Goal: Task Accomplishment & Management: Manage account settings

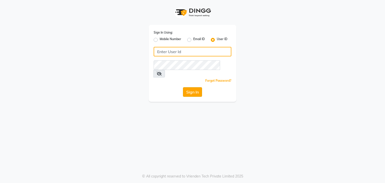
type input "vanishz"
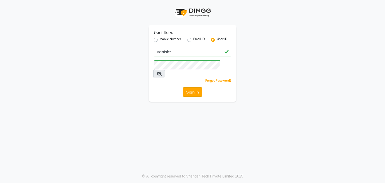
click at [190, 87] on button "Sign In" at bounding box center [192, 92] width 19 height 10
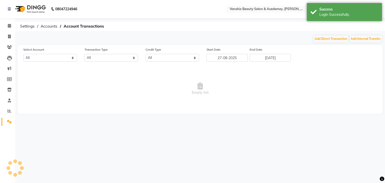
select select "4331"
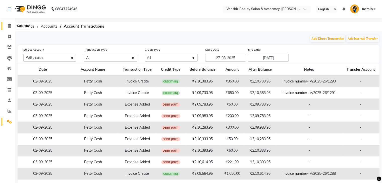
click at [10, 27] on icon at bounding box center [9, 26] width 3 height 4
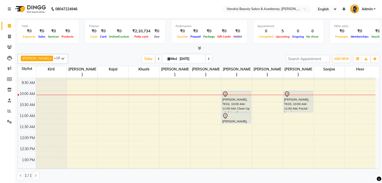
scroll to position [31, 0]
click at [206, 60] on span at bounding box center [209, 59] width 6 height 8
type input "[DATE]"
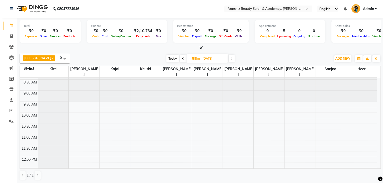
scroll to position [9, 0]
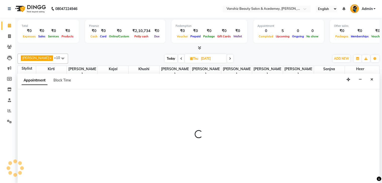
select select "86122"
select select "tentative"
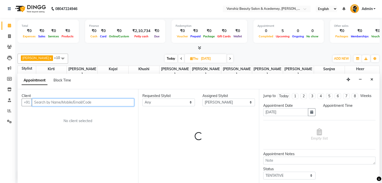
select select "630"
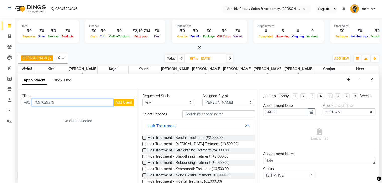
type input "7597629379"
click at [126, 101] on span "Add Client" at bounding box center [123, 102] width 17 height 5
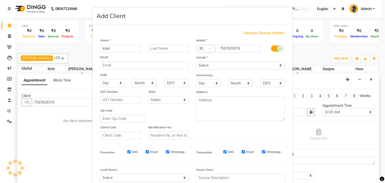
type input "kajal"
click at [151, 48] on input "text" at bounding box center [169, 49] width 41 height 8
type input "[PERSON_NAME]"
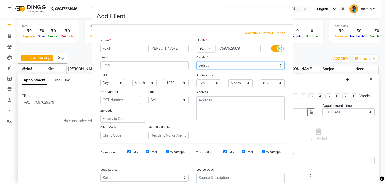
click at [207, 65] on select "Select [DEMOGRAPHIC_DATA] [DEMOGRAPHIC_DATA] Other Prefer Not To Say" at bounding box center [241, 66] width 89 height 8
select select "[DEMOGRAPHIC_DATA]"
click at [197, 62] on select "Select [DEMOGRAPHIC_DATA] [DEMOGRAPHIC_DATA] Other Prefer Not To Say" at bounding box center [241, 66] width 89 height 8
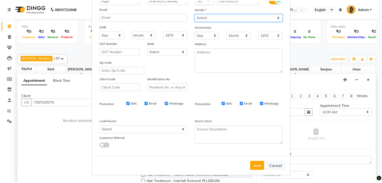
scroll to position [51, 0]
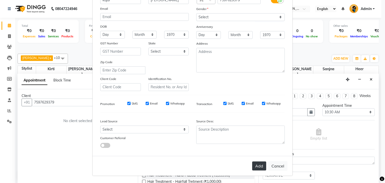
click at [257, 166] on button "Add" at bounding box center [259, 166] width 14 height 9
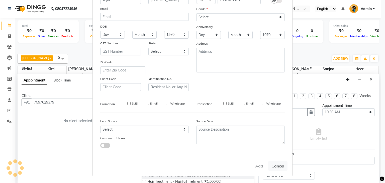
select select
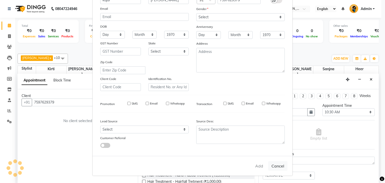
select select
checkbox input "false"
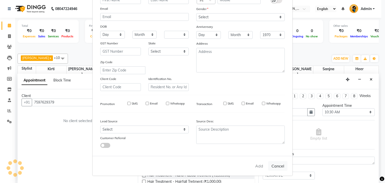
checkbox input "false"
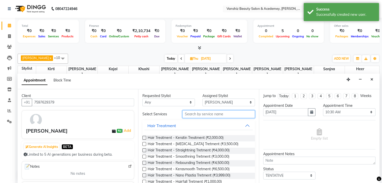
click at [187, 112] on input "text" at bounding box center [218, 114] width 72 height 8
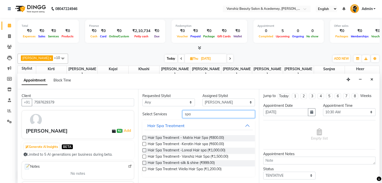
type input "spa"
click at [145, 143] on label at bounding box center [144, 144] width 4 height 4
click at [145, 143] on input "checkbox" at bounding box center [143, 144] width 3 height 3
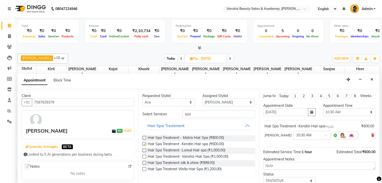
checkbox input "false"
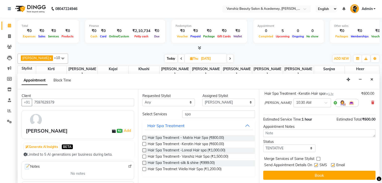
click at [334, 164] on label at bounding box center [333, 165] width 4 height 4
click at [334, 164] on input "checkbox" at bounding box center [332, 165] width 3 height 3
checkbox input "false"
click at [315, 164] on label at bounding box center [316, 165] width 4 height 4
click at [315, 164] on input "checkbox" at bounding box center [315, 165] width 3 height 3
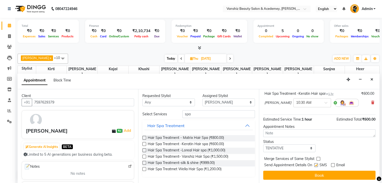
checkbox input "false"
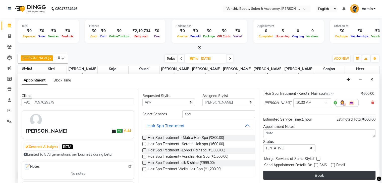
click at [311, 172] on button "Book" at bounding box center [319, 175] width 112 height 9
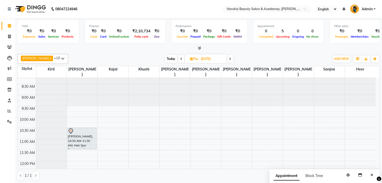
scroll to position [75, 0]
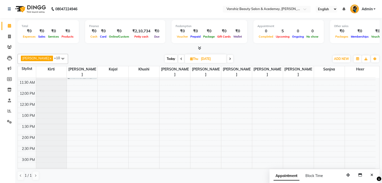
click at [165, 57] on span "Today" at bounding box center [171, 59] width 13 height 8
type input "[DATE]"
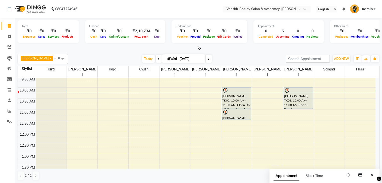
scroll to position [34, 0]
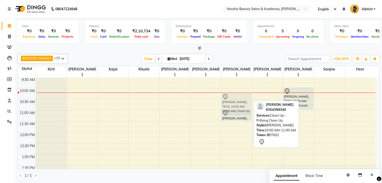
drag, startPoint x: 229, startPoint y: 90, endPoint x: 231, endPoint y: 97, distance: 7.5
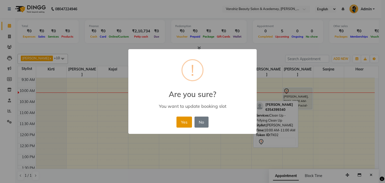
click at [188, 121] on button "Yes" at bounding box center [184, 122] width 15 height 11
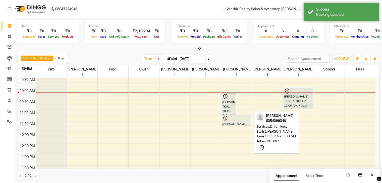
drag, startPoint x: 247, startPoint y: 108, endPoint x: 246, endPoint y: 114, distance: 6.4
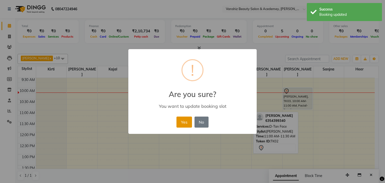
click at [187, 125] on button "Yes" at bounding box center [184, 122] width 15 height 11
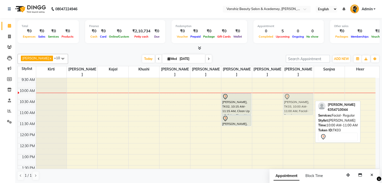
drag, startPoint x: 292, startPoint y: 95, endPoint x: 293, endPoint y: 102, distance: 7.8
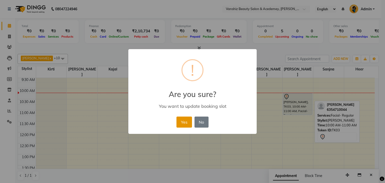
click at [185, 123] on button "Yes" at bounding box center [184, 122] width 15 height 11
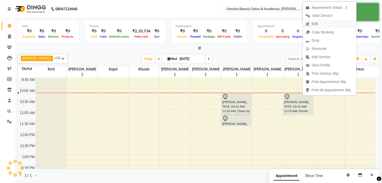
click at [313, 23] on span "Edit" at bounding box center [314, 23] width 6 height 5
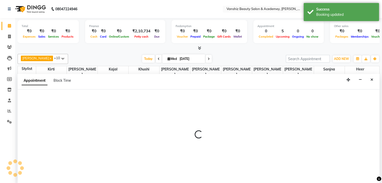
scroll to position [0, 0]
select select "tentative"
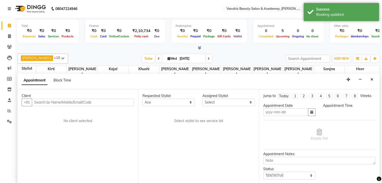
type input "[DATE]"
select select "615"
select select "87766"
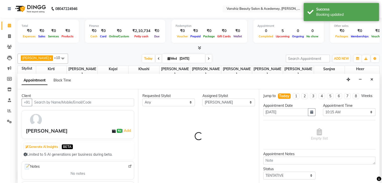
select select "2468"
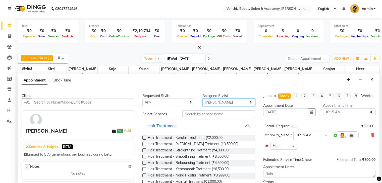
click at [212, 102] on select "Select [PERSON_NAME] [PERSON_NAME] [PERSON_NAME] kajal [PERSON_NAME] [PERSON_NA…" at bounding box center [228, 103] width 52 height 8
select select "38128"
click at [202, 99] on select "Select [PERSON_NAME] [PERSON_NAME] [PERSON_NAME] kajal [PERSON_NAME] [PERSON_NA…" at bounding box center [228, 103] width 52 height 8
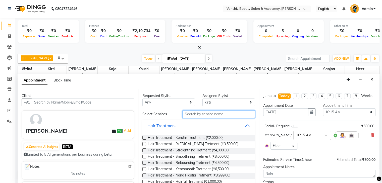
click at [206, 110] on input "text" at bounding box center [218, 114] width 72 height 8
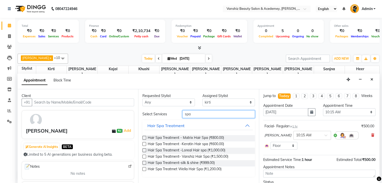
type input "spa"
click at [144, 144] on label at bounding box center [144, 144] width 4 height 4
click at [144, 144] on input "checkbox" at bounding box center [143, 144] width 3 height 3
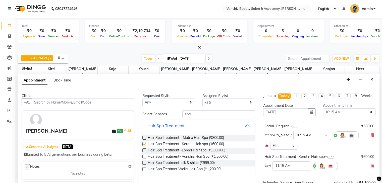
checkbox input "false"
click at [221, 113] on input "spa" at bounding box center [218, 114] width 72 height 8
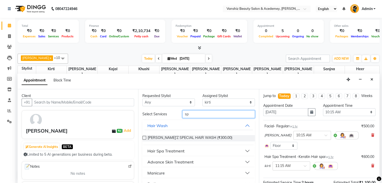
type input "s"
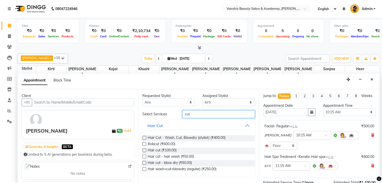
type input "cut"
click at [144, 136] on label at bounding box center [144, 138] width 4 height 4
click at [144, 137] on input "checkbox" at bounding box center [143, 138] width 3 height 3
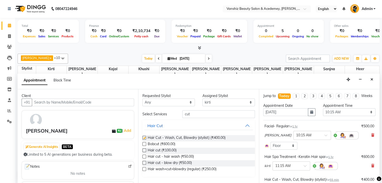
checkbox input "false"
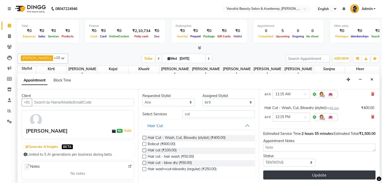
click at [306, 174] on button "Update" at bounding box center [319, 175] width 112 height 9
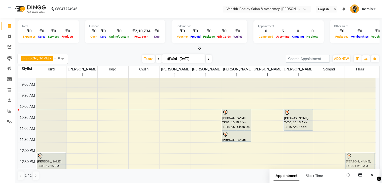
scroll to position [19, 0]
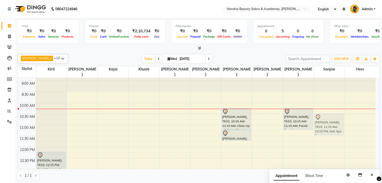
drag, startPoint x: 54, startPoint y: 147, endPoint x: 325, endPoint y: 123, distance: 272.1
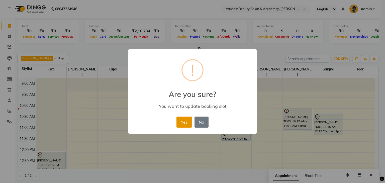
click at [185, 118] on button "Yes" at bounding box center [184, 122] width 15 height 11
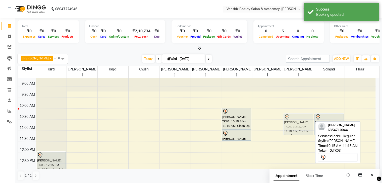
drag, startPoint x: 286, startPoint y: 112, endPoint x: 289, endPoint y: 118, distance: 6.8
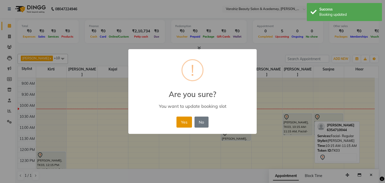
click at [180, 121] on button "Yes" at bounding box center [184, 122] width 15 height 11
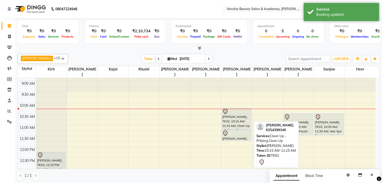
click at [243, 111] on div "[PERSON_NAME], TK02, 10:15 AM-11:15 AM, Clean Up - Prifying Clean Up" at bounding box center [236, 118] width 29 height 21
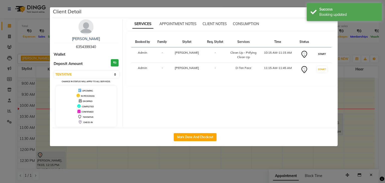
click at [319, 54] on button "START" at bounding box center [322, 54] width 10 height 6
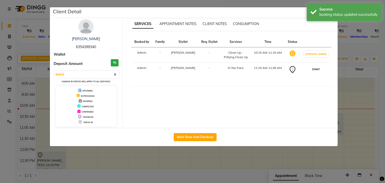
click at [319, 67] on button "START" at bounding box center [316, 69] width 10 height 6
select select "1"
click at [385, 68] on ngb-modal-window "Client Detail [PERSON_NAME] uinna 6354399340 Wallet Deposit Amount ₹0 Select IN…" at bounding box center [192, 91] width 385 height 183
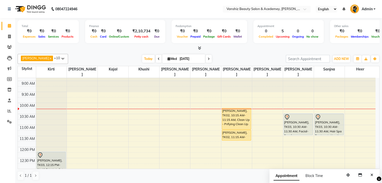
click at [156, 58] on span at bounding box center [159, 59] width 6 height 8
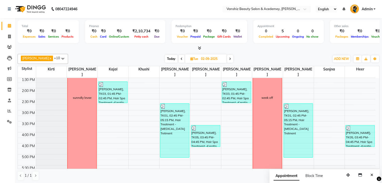
scroll to position [122, 0]
click at [167, 59] on span "Today" at bounding box center [171, 59] width 13 height 8
type input "[DATE]"
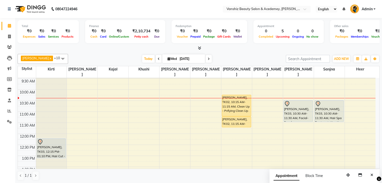
scroll to position [32, 0]
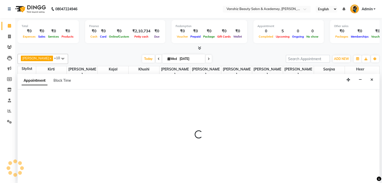
scroll to position [0, 0]
select select "87480"
select select "660"
select select "tentative"
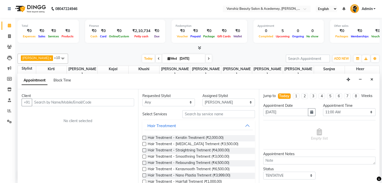
click at [98, 100] on input "text" at bounding box center [83, 103] width 102 height 8
click at [10, 45] on icon at bounding box center [9, 47] width 5 height 4
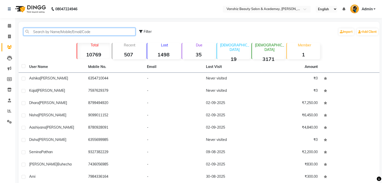
click at [47, 30] on input "text" at bounding box center [79, 32] width 112 height 8
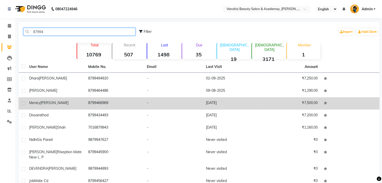
type input "87994"
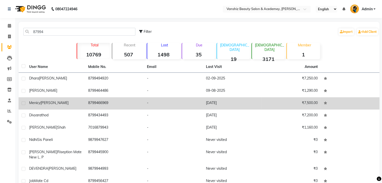
click at [96, 106] on td "8799466969" at bounding box center [114, 103] width 59 height 12
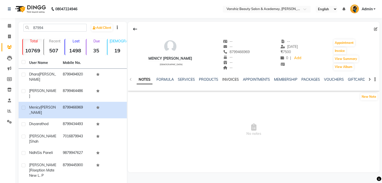
click at [226, 78] on link "INVOICES" at bounding box center [230, 79] width 17 height 5
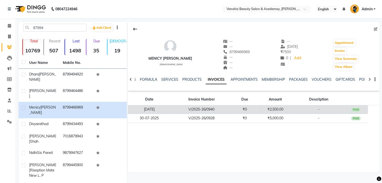
click at [255, 107] on td "₹0" at bounding box center [244, 109] width 25 height 9
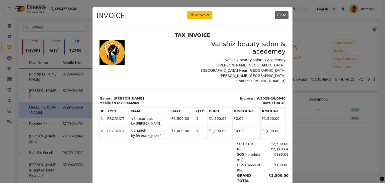
click at [278, 13] on button "Close" at bounding box center [282, 15] width 14 height 8
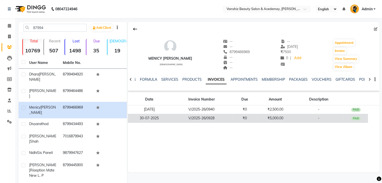
click at [292, 114] on td "₹5,000.00" at bounding box center [275, 118] width 36 height 9
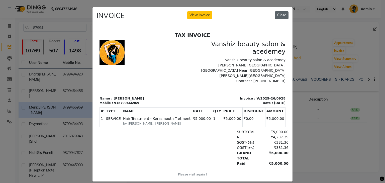
click at [282, 14] on button "Close" at bounding box center [282, 15] width 14 height 8
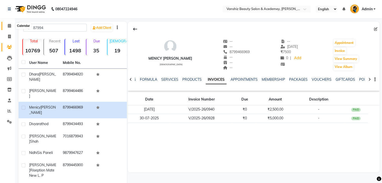
click at [9, 25] on icon at bounding box center [9, 26] width 3 height 4
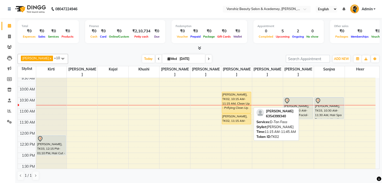
scroll to position [35, 0]
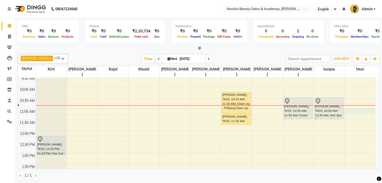
click at [352, 105] on div "8:00 AM 8:30 AM 9:00 AM 9:30 AM 10:00 AM 10:30 AM 11:00 AM 11:30 AM 12:00 PM 12…" at bounding box center [196, 186] width 357 height 287
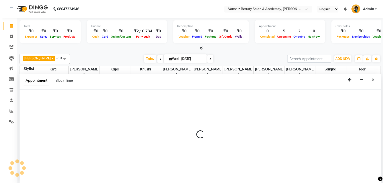
scroll to position [0, 0]
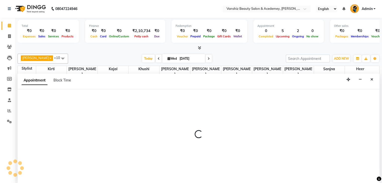
select select "88512"
select select "660"
select select "tentative"
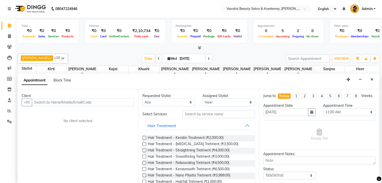
click at [116, 101] on input "text" at bounding box center [83, 103] width 102 height 8
type input "8905597874"
click at [116, 103] on span "Add Client" at bounding box center [123, 102] width 17 height 5
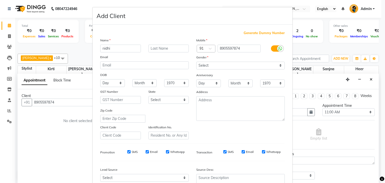
type input "nidhi"
click at [178, 50] on input "text" at bounding box center [169, 49] width 41 height 8
type input "[PERSON_NAME]"
click at [221, 67] on select "Select [DEMOGRAPHIC_DATA] [DEMOGRAPHIC_DATA] Other Prefer Not To Say" at bounding box center [241, 66] width 89 height 8
select select "[DEMOGRAPHIC_DATA]"
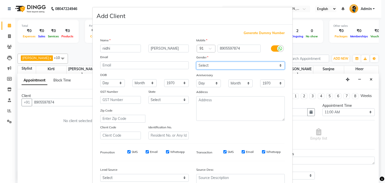
click at [197, 62] on select "Select [DEMOGRAPHIC_DATA] [DEMOGRAPHIC_DATA] Other Prefer Not To Say" at bounding box center [241, 66] width 89 height 8
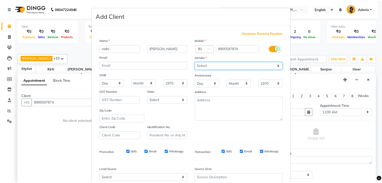
scroll to position [51, 0]
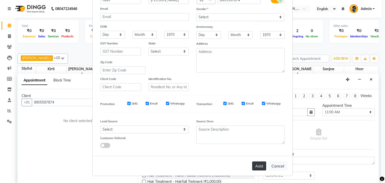
click at [256, 164] on button "Add" at bounding box center [259, 166] width 14 height 9
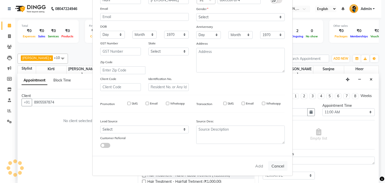
select select
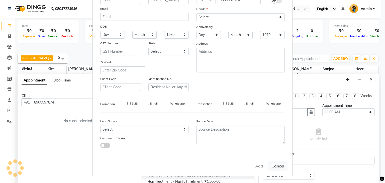
select select
checkbox input "false"
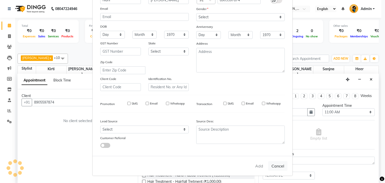
checkbox input "false"
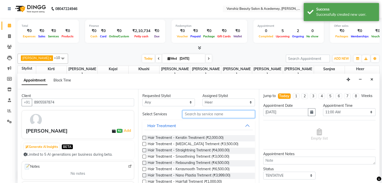
click at [220, 113] on input "text" at bounding box center [218, 114] width 72 height 8
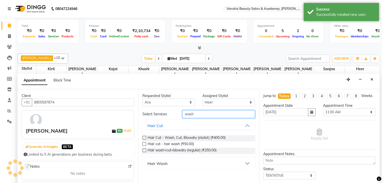
type input "wash"
click at [199, 164] on button "Hair Wash" at bounding box center [198, 163] width 108 height 9
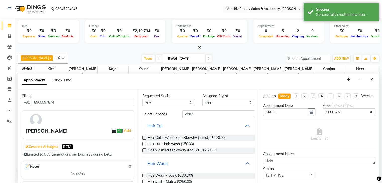
scroll to position [16, 0]
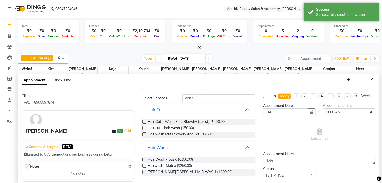
click at [144, 173] on label at bounding box center [144, 172] width 4 height 4
click at [144, 173] on input "checkbox" at bounding box center [143, 172] width 3 height 3
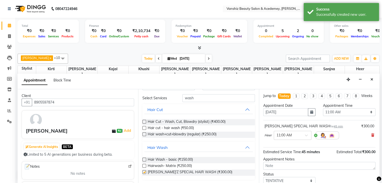
checkbox input "false"
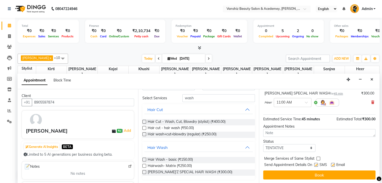
scroll to position [37, 0]
click at [333, 164] on label at bounding box center [333, 165] width 4 height 4
click at [333, 164] on input "checkbox" at bounding box center [332, 165] width 3 height 3
checkbox input "false"
click at [314, 164] on label at bounding box center [316, 165] width 4 height 4
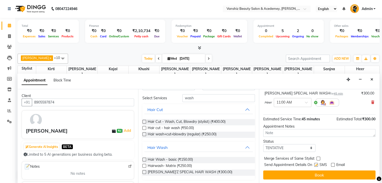
click at [314, 164] on input "checkbox" at bounding box center [315, 165] width 3 height 3
checkbox input "false"
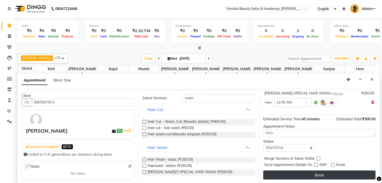
click at [321, 175] on button "Book" at bounding box center [319, 175] width 112 height 9
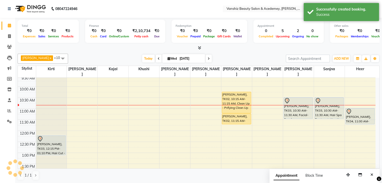
scroll to position [0, 0]
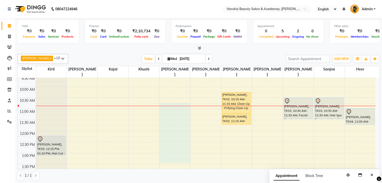
drag, startPoint x: 185, startPoint y: 153, endPoint x: 198, endPoint y: 98, distance: 55.9
click at [198, 98] on tbody "8:00 AM 8:30 AM 9:00 AM 9:30 AM 10:00 AM 10:30 AM 11:00 AM 11:30 AM 12:00 PM 12…" at bounding box center [196, 186] width 357 height 287
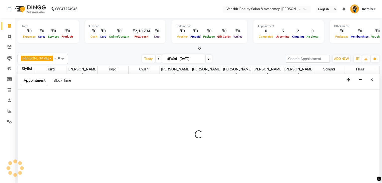
scroll to position [0, 0]
select select "87124"
select select "645"
select select "tentative"
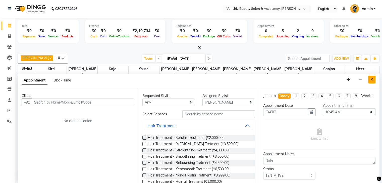
click at [372, 79] on icon "Close" at bounding box center [371, 80] width 3 height 4
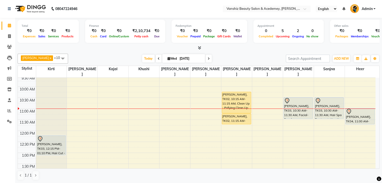
click at [166, 58] on span "Wed" at bounding box center [172, 59] width 12 height 4
select select "9"
select select "2025"
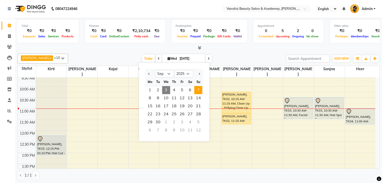
click at [200, 89] on span "7" at bounding box center [198, 90] width 8 height 8
type input "[DATE]"
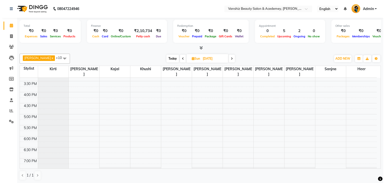
scroll to position [162, 0]
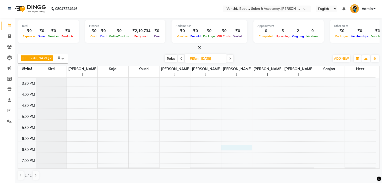
click at [229, 140] on div "8:00 AM 8:30 AM 9:00 AM 9:30 AM 10:00 AM 10:30 AM 11:00 AM 11:30 AM 12:00 PM 12…" at bounding box center [196, 58] width 357 height 287
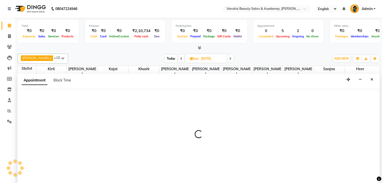
select select "59477"
select select "1110"
select select "tentative"
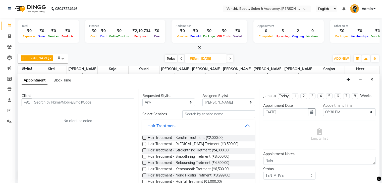
click at [68, 101] on input "text" at bounding box center [83, 103] width 102 height 8
type input "9913336623"
click at [120, 101] on span "Add Client" at bounding box center [123, 102] width 17 height 5
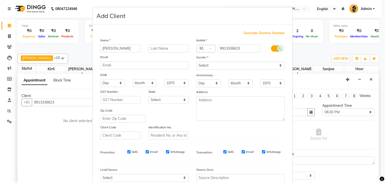
type input "[PERSON_NAME]"
click at [168, 50] on input "text" at bounding box center [169, 49] width 41 height 8
type input "mehta"
click at [225, 65] on select "Select [DEMOGRAPHIC_DATA] [DEMOGRAPHIC_DATA] Other Prefer Not To Say" at bounding box center [241, 66] width 89 height 8
select select "[DEMOGRAPHIC_DATA]"
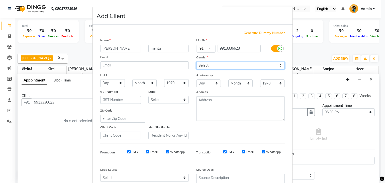
click at [197, 62] on select "Select [DEMOGRAPHIC_DATA] [DEMOGRAPHIC_DATA] Other Prefer Not To Say" at bounding box center [241, 66] width 89 height 8
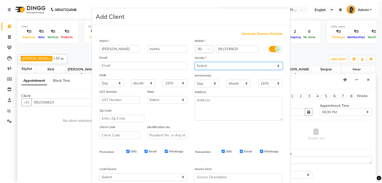
scroll to position [51, 0]
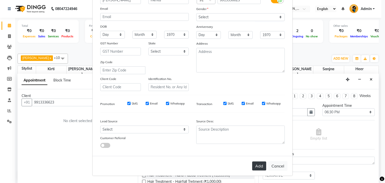
click at [256, 167] on button "Add" at bounding box center [259, 166] width 14 height 9
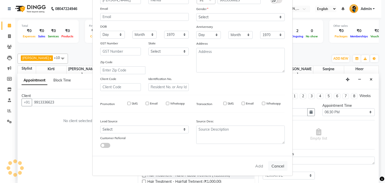
select select
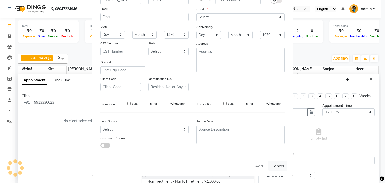
select select
checkbox input "false"
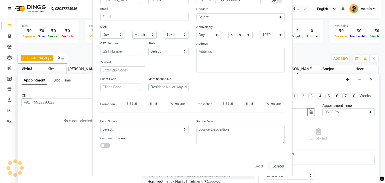
checkbox input "false"
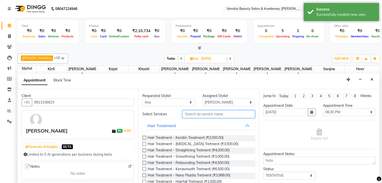
click at [232, 114] on input "text" at bounding box center [218, 114] width 72 height 8
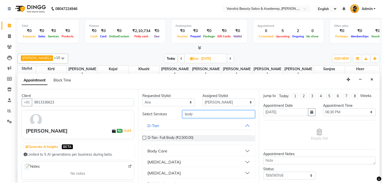
type input "body"
click at [226, 153] on button "Body Care" at bounding box center [198, 151] width 108 height 9
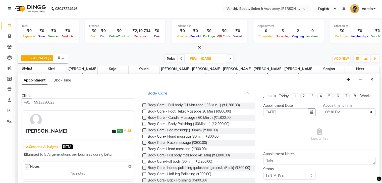
scroll to position [58, 0]
click at [143, 105] on label at bounding box center [144, 106] width 4 height 4
click at [143, 105] on input "checkbox" at bounding box center [143, 105] width 3 height 3
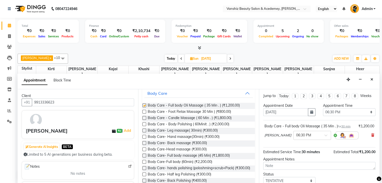
checkbox input "false"
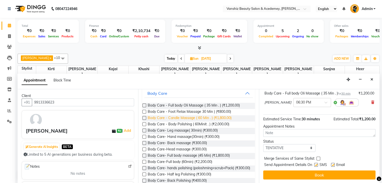
scroll to position [0, 0]
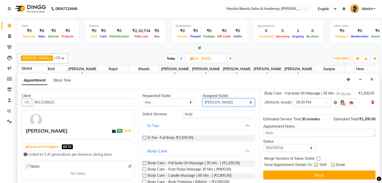
click at [214, 103] on select "Select [PERSON_NAME] [PERSON_NAME] [PERSON_NAME] kajal [PERSON_NAME] [PERSON_NA…" at bounding box center [228, 103] width 52 height 8
select select "88512"
click at [202, 99] on select "Select [PERSON_NAME] [PERSON_NAME] [PERSON_NAME] kajal [PERSON_NAME] [PERSON_NA…" at bounding box center [228, 103] width 52 height 8
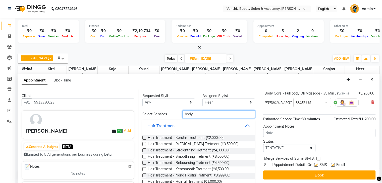
click at [205, 113] on input "body" at bounding box center [218, 114] width 72 height 8
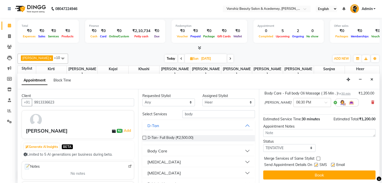
click at [244, 149] on button "Body Care" at bounding box center [198, 151] width 108 height 9
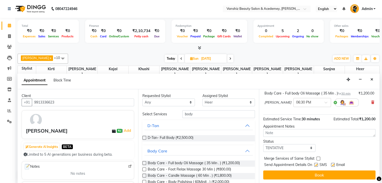
click at [144, 162] on label at bounding box center [144, 163] width 4 height 4
click at [144, 162] on input "checkbox" at bounding box center [143, 163] width 3 height 3
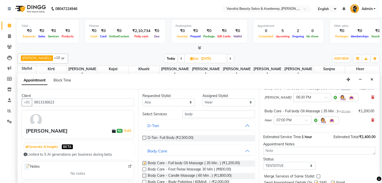
checkbox input "false"
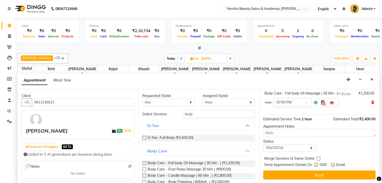
scroll to position [60, 0]
click at [302, 105] on div at bounding box center [292, 102] width 37 height 5
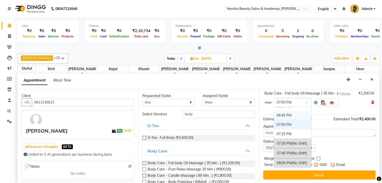
scroll to position [346, 0]
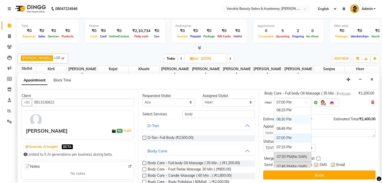
click at [286, 122] on div "06:30 PM" at bounding box center [292, 119] width 37 height 9
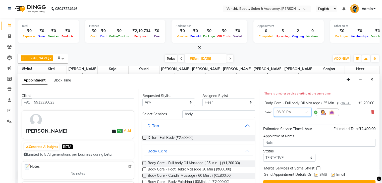
scroll to position [71, 0]
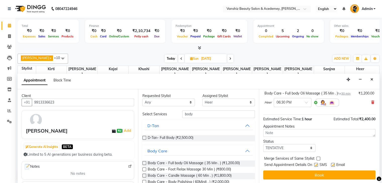
click at [332, 164] on label at bounding box center [333, 165] width 4 height 4
click at [332, 164] on input "checkbox" at bounding box center [332, 165] width 3 height 3
checkbox input "false"
click at [316, 165] on label at bounding box center [316, 165] width 4 height 4
click at [316, 165] on input "checkbox" at bounding box center [315, 165] width 3 height 3
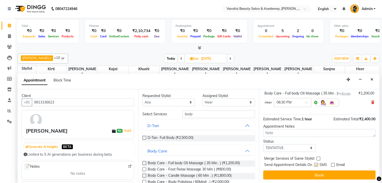
checkbox input "false"
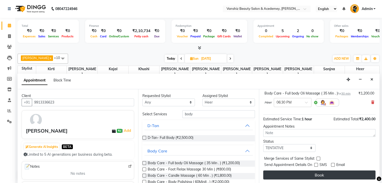
click at [318, 172] on button "Book" at bounding box center [319, 175] width 112 height 9
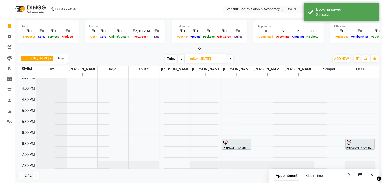
scroll to position [172, 0]
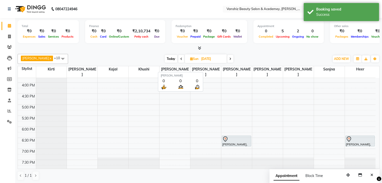
click at [198, 70] on span "[PERSON_NAME]" at bounding box center [205, 72] width 31 height 12
click at [165, 61] on span "Today" at bounding box center [171, 59] width 13 height 8
type input "[DATE]"
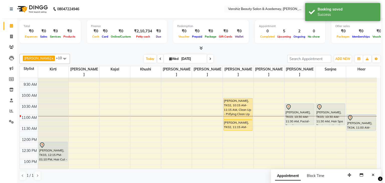
scroll to position [23, 0]
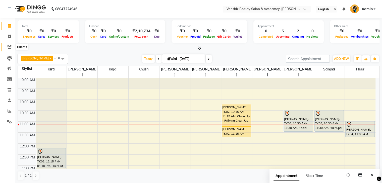
click at [11, 48] on icon at bounding box center [9, 47] width 5 height 4
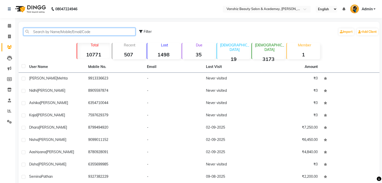
click at [69, 33] on input "text" at bounding box center [79, 32] width 112 height 8
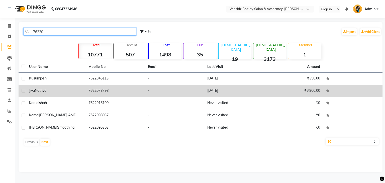
type input "76220"
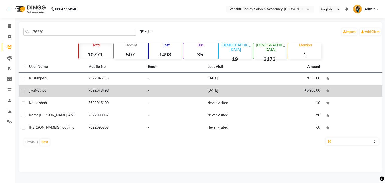
click at [98, 88] on td "7622078798" at bounding box center [115, 91] width 59 height 12
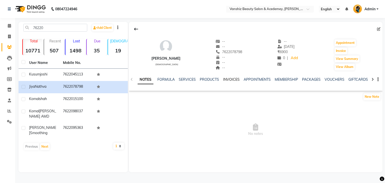
click at [227, 80] on link "INVOICES" at bounding box center [231, 79] width 17 height 5
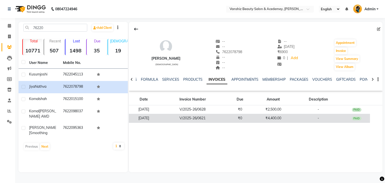
click at [250, 119] on td "₹0" at bounding box center [240, 118] width 27 height 9
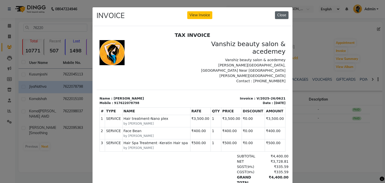
click at [277, 15] on button "Close" at bounding box center [282, 15] width 14 height 8
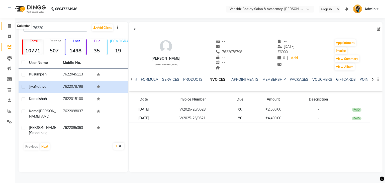
click at [11, 26] on span at bounding box center [9, 26] width 9 height 6
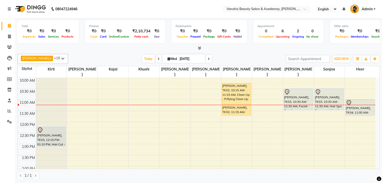
scroll to position [44, 0]
click at [140, 74] on div "8:00 AM 8:30 AM 9:00 AM 9:30 AM 10:00 AM 10:30 AM 11:00 AM 11:30 AM 12:00 PM 12…" at bounding box center [196, 177] width 357 height 287
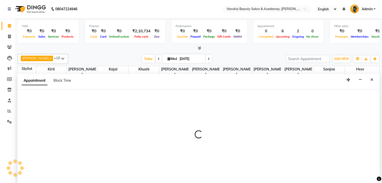
scroll to position [0, 0]
select select "78799"
select select "600"
select select "tentative"
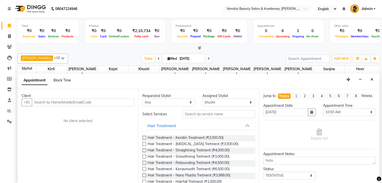
click at [65, 82] on span "Block Time" at bounding box center [62, 80] width 18 height 5
select select "78799"
select select "600"
select select "615"
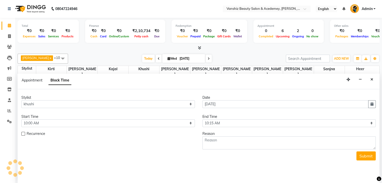
scroll to position [66, 0]
click at [186, 121] on select "Select 09:00 AM 09:15 AM 09:30 AM 09:45 AM 10:00 AM 10:15 AM 10:30 AM 10:45 AM …" at bounding box center [107, 123] width 173 height 8
select select "570"
click at [21, 119] on select "Select 09:00 AM 09:15 AM 09:30 AM 09:45 AM 10:00 AM 10:15 AM 10:30 AM 10:45 AM …" at bounding box center [107, 123] width 173 height 8
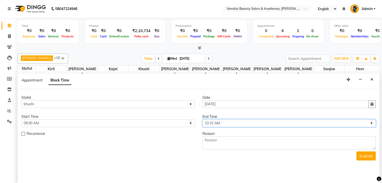
click at [257, 124] on select "Select 09:00 AM 09:15 AM 09:30 AM 09:45 AM 10:00 AM 10:15 AM 10:30 AM 10:45 AM …" at bounding box center [288, 123] width 173 height 8
select select "1170"
click at [202, 119] on select "Select 09:00 AM 09:15 AM 09:30 AM 09:45 AM 10:00 AM 10:15 AM 10:30 AM 10:45 AM …" at bounding box center [288, 123] width 173 height 8
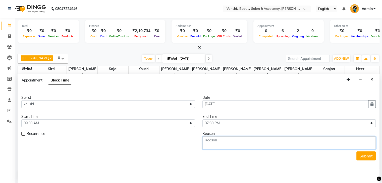
click at [228, 144] on textarea at bounding box center [288, 143] width 173 height 13
type textarea "sunddly levae"
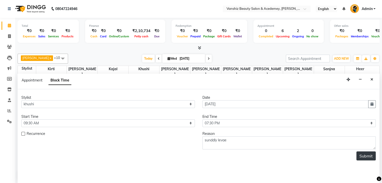
click at [359, 154] on button "Submit" at bounding box center [365, 156] width 19 height 9
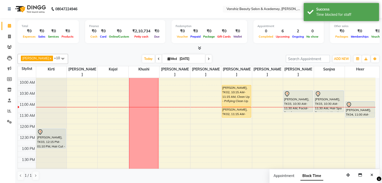
scroll to position [0, 0]
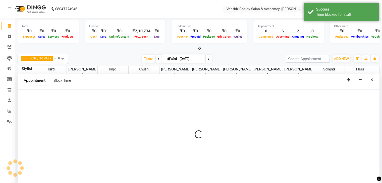
scroll to position [0, 0]
select select "66484"
select select "tentative"
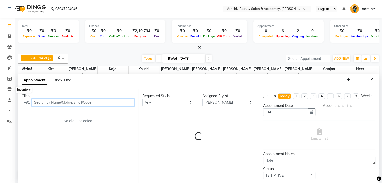
select select "570"
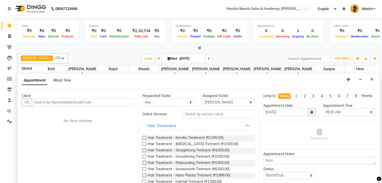
click at [64, 80] on span "Block Time" at bounding box center [62, 80] width 18 height 5
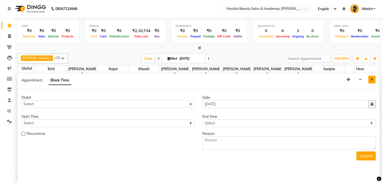
click at [372, 82] on button "Close" at bounding box center [371, 80] width 7 height 8
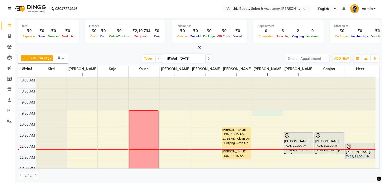
select select "66484"
select select "570"
select select "tentative"
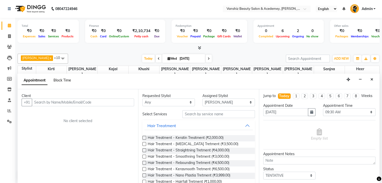
click at [59, 80] on span "Block Time" at bounding box center [62, 80] width 18 height 5
select select "66484"
select select "570"
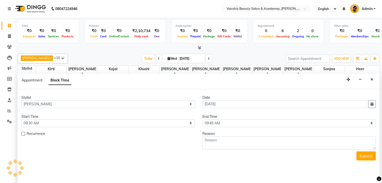
scroll to position [66, 0]
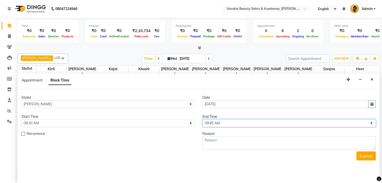
click at [225, 121] on select "Select 09:00 AM 09:15 AM 09:30 AM 09:45 AM 10:00 AM 10:15 AM 10:30 AM 10:45 AM …" at bounding box center [288, 123] width 173 height 8
click at [202, 119] on select "Select 09:00 AM 09:15 AM 09:30 AM 09:45 AM 10:00 AM 10:15 AM 10:30 AM 10:45 AM …" at bounding box center [288, 123] width 173 height 8
click at [231, 123] on select "Select 09:00 AM 09:15 AM 09:30 AM 09:45 AM 10:00 AM 10:15 AM 10:30 AM 10:45 AM …" at bounding box center [288, 123] width 173 height 8
select select "1170"
click at [202, 119] on select "Select 09:00 AM 09:15 AM 09:30 AM 09:45 AM 10:00 AM 10:15 AM 10:30 AM 10:45 AM …" at bounding box center [288, 123] width 173 height 8
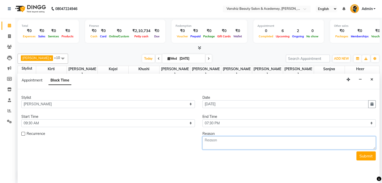
click at [237, 146] on textarea at bounding box center [288, 143] width 173 height 13
type textarea "levae"
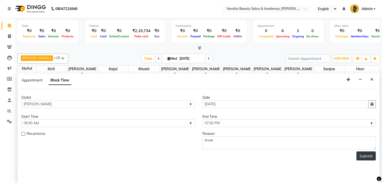
click at [362, 158] on button "Submit" at bounding box center [365, 156] width 19 height 9
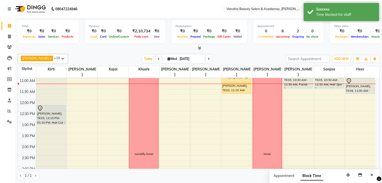
scroll to position [34, 0]
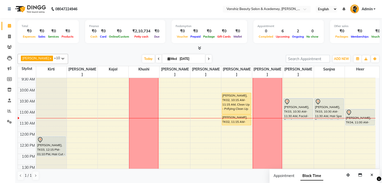
click at [355, 62] on div "Group By Staff View Room View View as Vertical Vertical - Week View Horizontal …" at bounding box center [357, 59] width 9 height 8
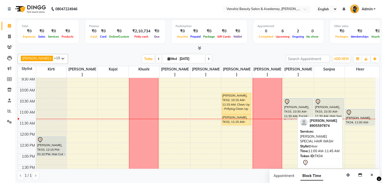
click at [366, 110] on div at bounding box center [360, 113] width 28 height 6
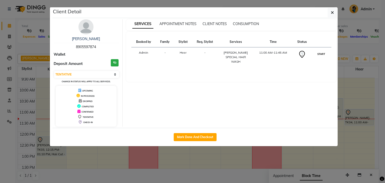
click at [325, 53] on button "START" at bounding box center [321, 54] width 10 height 6
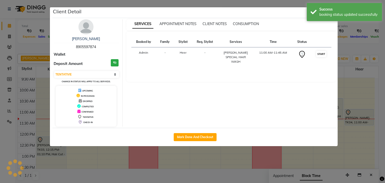
select select "1"
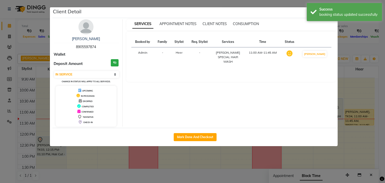
click at [385, 57] on ngb-modal-window "Client Detail [PERSON_NAME] 8905597874 Wallet Deposit Amount ₹0 Select IN SERVI…" at bounding box center [192, 91] width 385 height 183
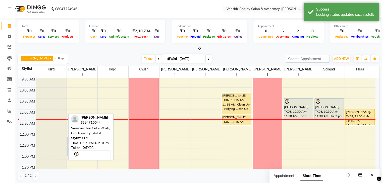
drag, startPoint x: 45, startPoint y: 137, endPoint x: 65, endPoint y: 137, distance: 20.1
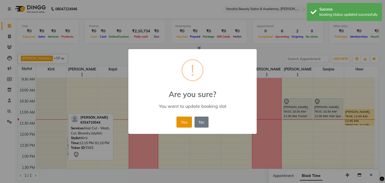
click at [184, 120] on button "Yes" at bounding box center [184, 122] width 15 height 11
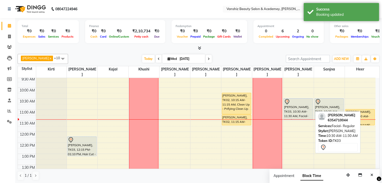
click at [295, 111] on div "[PERSON_NAME], TK03, 10:30 AM-11:30 AM, Facial- Regular" at bounding box center [298, 109] width 29 height 21
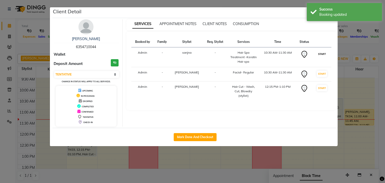
click at [320, 54] on button "START" at bounding box center [322, 54] width 10 height 6
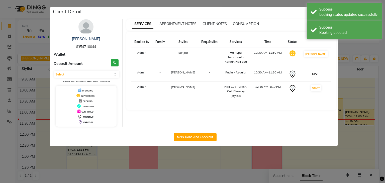
click at [320, 75] on button "START" at bounding box center [316, 74] width 10 height 6
click at [318, 85] on button "START" at bounding box center [316, 87] width 10 height 6
select select "1"
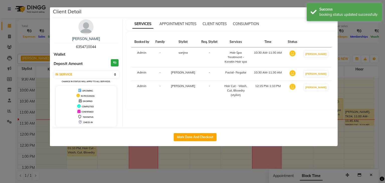
click at [385, 93] on ngb-modal-window "Client Detail [PERSON_NAME] 6354710044 Wallet Deposit Amount ₹0 Select IN SERVI…" at bounding box center [192, 91] width 385 height 183
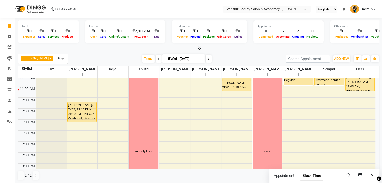
scroll to position [69, 0]
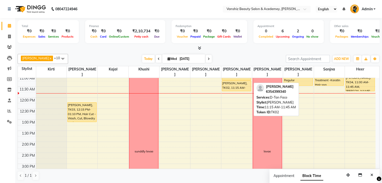
click at [235, 81] on div "[PERSON_NAME], TK02, 11:15 AM-11:45 AM, D-Tan Face" at bounding box center [236, 86] width 29 height 10
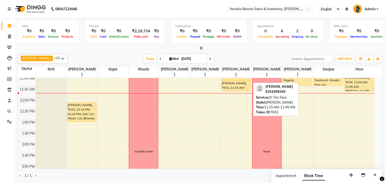
select select "1"
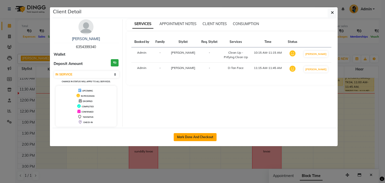
click at [197, 135] on button "Mark Done And Checkout" at bounding box center [195, 137] width 43 height 8
select select "service"
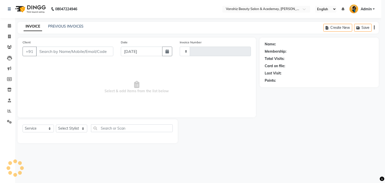
type input "1296"
select select "5403"
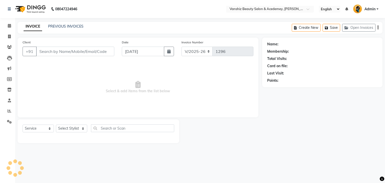
type input "6354399340"
select select "59477"
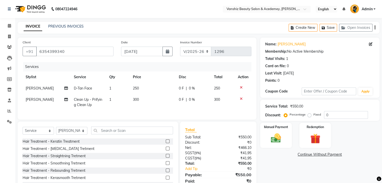
click at [137, 88] on span "250" at bounding box center [136, 88] width 6 height 5
select select "59477"
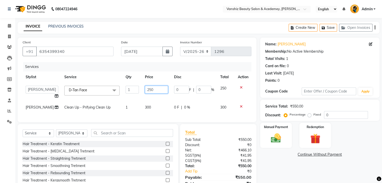
click at [145, 91] on input "250" at bounding box center [156, 90] width 23 height 8
type input "350"
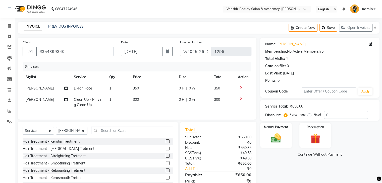
click at [144, 108] on td "300" at bounding box center [153, 102] width 46 height 17
select select "59477"
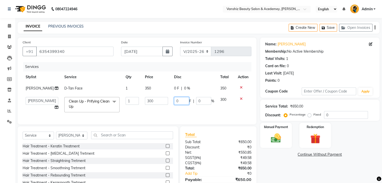
click at [183, 101] on input "0" at bounding box center [181, 101] width 15 height 8
type input "150"
click at [184, 117] on div "Services Stylist Service Qty Price Disc Total Action [PERSON_NAME] Face 1 350 0…" at bounding box center [137, 90] width 229 height 57
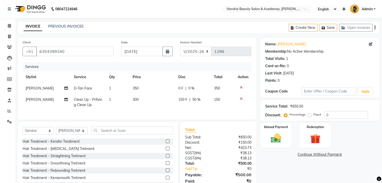
scroll to position [24, 0]
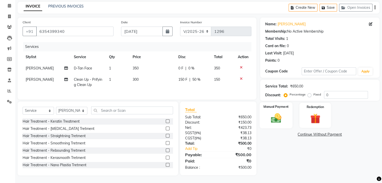
click at [272, 112] on img at bounding box center [275, 118] width 17 height 12
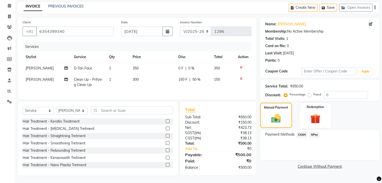
click at [305, 132] on span "CASH" at bounding box center [301, 135] width 11 height 6
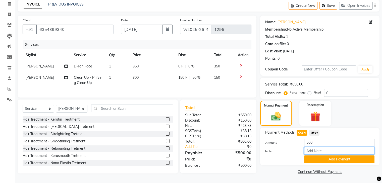
drag, startPoint x: 313, startPoint y: 147, endPoint x: 336, endPoint y: 118, distance: 37.4
click at [336, 118] on div "Name: [PERSON_NAME] Membership: No Active Membership Total Visits: 1 Card on fi…" at bounding box center [321, 96] width 123 height 160
type input "cash"
click at [327, 156] on button "Add Payment" at bounding box center [339, 160] width 70 height 8
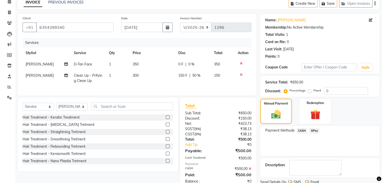
scroll to position [43, 0]
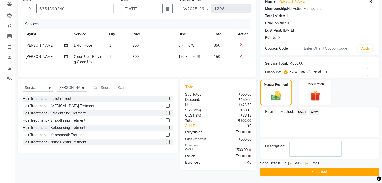
click at [305, 164] on label at bounding box center [307, 164] width 4 height 4
click at [305, 164] on input "checkbox" at bounding box center [306, 163] width 3 height 3
checkbox input "false"
click at [290, 164] on label at bounding box center [290, 164] width 4 height 4
click at [290, 164] on input "checkbox" at bounding box center [289, 163] width 3 height 3
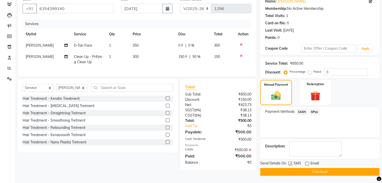
checkbox input "false"
click at [292, 168] on button "Checkout" at bounding box center [319, 172] width 119 height 8
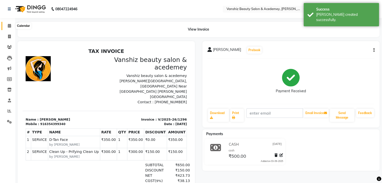
click at [8, 27] on icon at bounding box center [9, 26] width 3 height 4
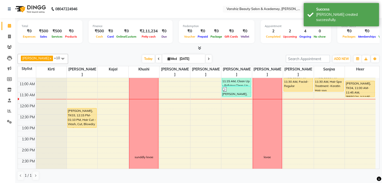
scroll to position [34, 0]
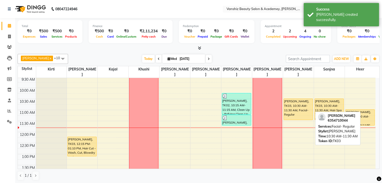
click at [286, 100] on div "[PERSON_NAME], TK03, 10:30 AM-11:30 AM, Facial- Regular" at bounding box center [298, 109] width 29 height 21
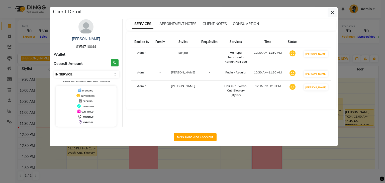
click at [92, 72] on select "Select IN SERVICE CONFIRMED TENTATIVE CHECK IN MARK DONE DROPPED UPCOMING" at bounding box center [86, 74] width 65 height 7
select select "7"
click at [54, 71] on select "Select IN SERVICE CONFIRMED TENTATIVE CHECK IN MARK DONE DROPPED UPCOMING" at bounding box center [86, 74] width 65 height 7
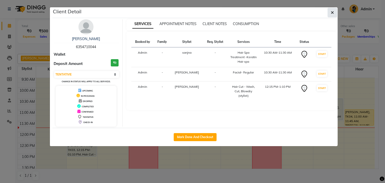
click at [332, 13] on icon "button" at bounding box center [332, 13] width 3 height 4
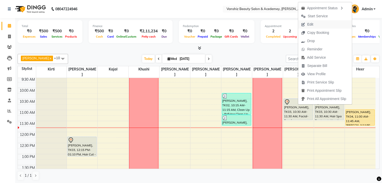
click at [322, 25] on button "Edit" at bounding box center [325, 24] width 54 height 8
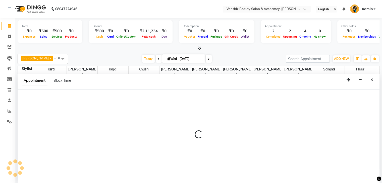
scroll to position [0, 0]
select select "tentative"
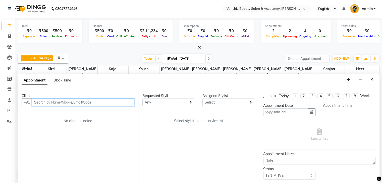
type input "[DATE]"
select select "86122"
select select "630"
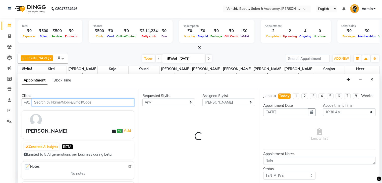
select select "2468"
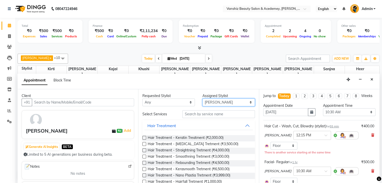
click at [217, 102] on select "Select [PERSON_NAME] [PERSON_NAME] [PERSON_NAME] kajal [PERSON_NAME] [PERSON_NA…" at bounding box center [228, 103] width 52 height 8
select select "87766"
click at [202, 99] on select "Select [PERSON_NAME] [PERSON_NAME] [PERSON_NAME] kajal [PERSON_NAME] [PERSON_NA…" at bounding box center [228, 103] width 52 height 8
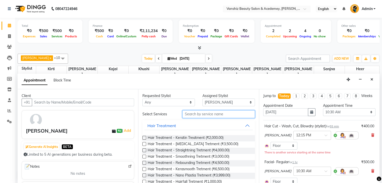
click at [216, 112] on input "text" at bounding box center [218, 114] width 72 height 8
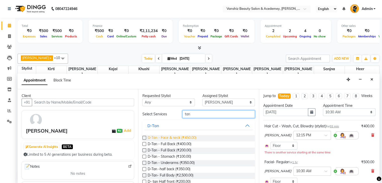
scroll to position [46, 0]
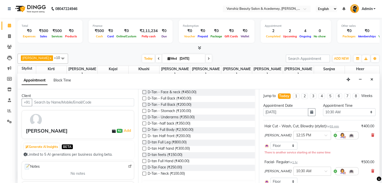
type input "tan"
click at [144, 166] on label at bounding box center [144, 168] width 4 height 4
click at [144, 166] on input "checkbox" at bounding box center [143, 167] width 3 height 3
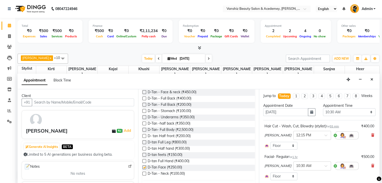
checkbox input "false"
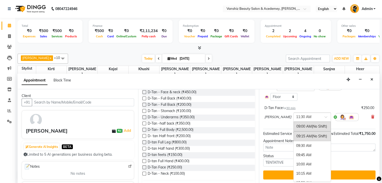
scroll to position [93, 0]
click at [297, 119] on input "text" at bounding box center [307, 116] width 22 height 5
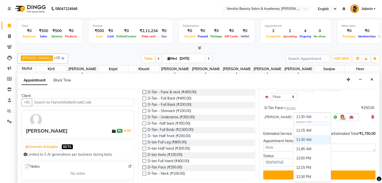
scroll to position [80, 0]
click at [297, 133] on div "11:15 AM" at bounding box center [311, 130] width 37 height 9
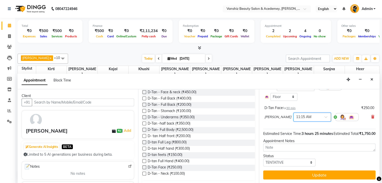
scroll to position [120, 0]
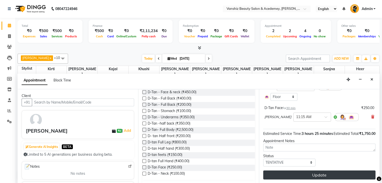
click at [344, 171] on button "Update" at bounding box center [319, 175] width 112 height 9
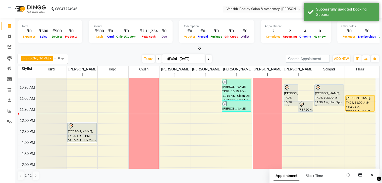
scroll to position [48, 0]
drag, startPoint x: 302, startPoint y: 100, endPoint x: 299, endPoint y: 110, distance: 10.2
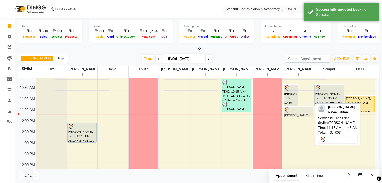
drag, startPoint x: 306, startPoint y: 101, endPoint x: 301, endPoint y: 109, distance: 9.3
click at [301, 109] on div "[PERSON_NAME], TK03, 10:30 AM-11:30 AM, Facial- Regular [PERSON_NAME], TK03, 11…" at bounding box center [298, 173] width 31 height 287
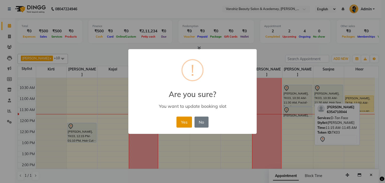
click at [178, 121] on button "Yes" at bounding box center [184, 122] width 15 height 11
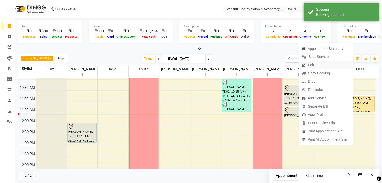
click at [325, 68] on button "Edit" at bounding box center [326, 65] width 54 height 8
select select "tentative"
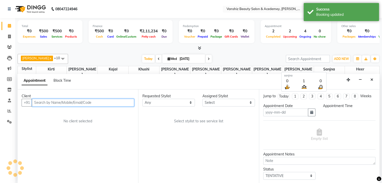
type input "[DATE]"
select select "630"
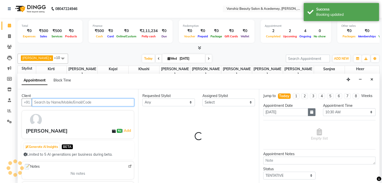
select select "86122"
select select "2468"
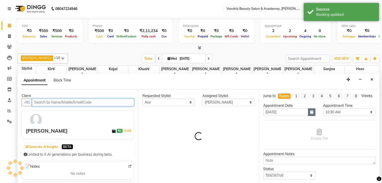
select select "2468"
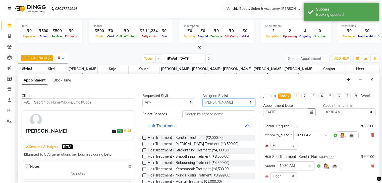
click at [226, 103] on select "Select [PERSON_NAME] [PERSON_NAME] [PERSON_NAME] kajal [PERSON_NAME] [PERSON_NA…" at bounding box center [228, 103] width 52 height 8
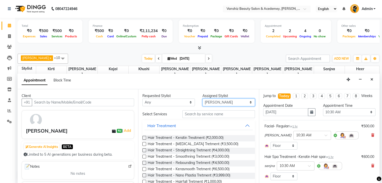
select select "68622"
click at [202, 99] on select "Select [PERSON_NAME] [PERSON_NAME] [PERSON_NAME] kajal [PERSON_NAME] [PERSON_NA…" at bounding box center [228, 103] width 52 height 8
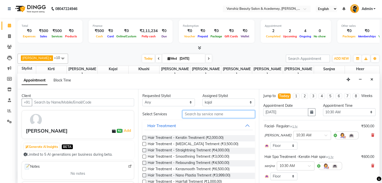
click at [210, 114] on input "text" at bounding box center [218, 114] width 72 height 8
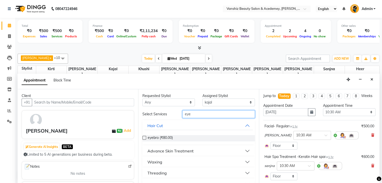
type input "eye"
click at [144, 137] on label at bounding box center [144, 138] width 4 height 4
click at [144, 137] on input "checkbox" at bounding box center [143, 138] width 3 height 3
checkbox input "false"
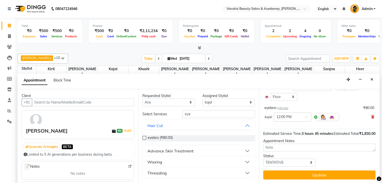
scroll to position [149, 0]
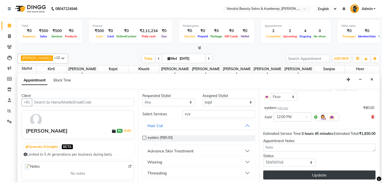
click at [295, 177] on button "Update" at bounding box center [319, 175] width 112 height 9
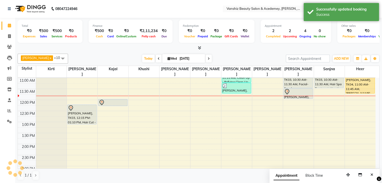
scroll to position [0, 0]
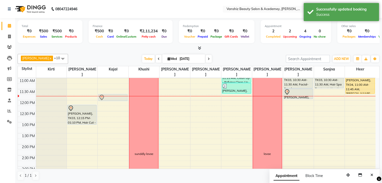
drag, startPoint x: 109, startPoint y: 97, endPoint x: 106, endPoint y: 89, distance: 7.9
click at [106, 89] on div "[PERSON_NAME], TK03, 12:00 PM-12:20 PM, eyebro [PERSON_NAME], TK03, 12:00 PM-12…" at bounding box center [113, 155] width 31 height 287
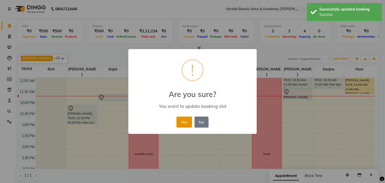
click at [186, 121] on button "Yes" at bounding box center [184, 122] width 15 height 11
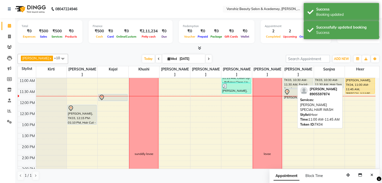
click at [358, 86] on div "[PERSON_NAME], TK04, 11:00 AM-11:45 AM, [PERSON_NAME] SPECIAL HAIR WASH" at bounding box center [359, 86] width 29 height 16
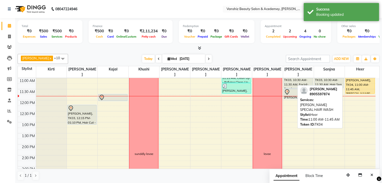
click at [345, 83] on div "[PERSON_NAME], TK04, 11:00 AM-11:45 AM, [PERSON_NAME] SPECIAL HAIR WASH" at bounding box center [359, 86] width 29 height 16
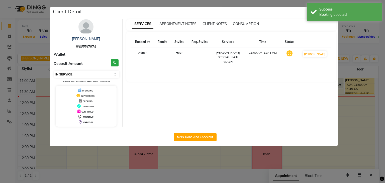
click at [103, 72] on select "Select IN SERVICE CONFIRMED TENTATIVE CHECK IN MARK DONE DROPPED UPCOMING" at bounding box center [86, 74] width 65 height 7
select select "7"
click at [54, 71] on select "Select IN SERVICE CONFIRMED TENTATIVE CHECK IN MARK DONE DROPPED UPCOMING" at bounding box center [86, 74] width 65 height 7
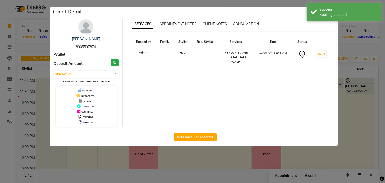
click at [385, 91] on ngb-modal-window "Client Detail [PERSON_NAME] 8905597874 Wallet Deposit Amount ₹0 Select IN SERVI…" at bounding box center [192, 91] width 385 height 183
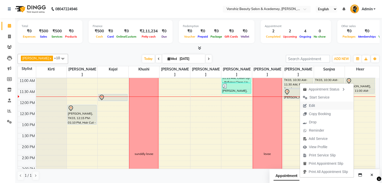
click at [325, 106] on button "Edit" at bounding box center [327, 106] width 54 height 8
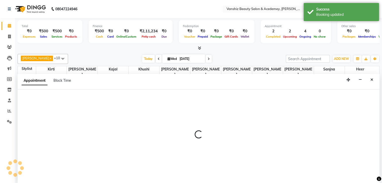
scroll to position [0, 0]
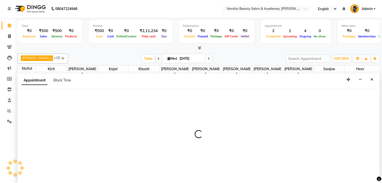
select select "tentative"
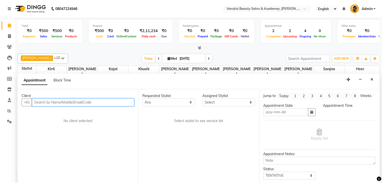
type input "[DATE]"
select select "660"
select select "88512"
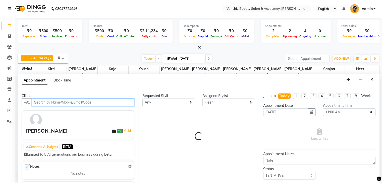
select select "2468"
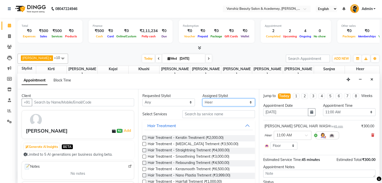
click at [217, 103] on select "Select [PERSON_NAME] [PERSON_NAME] [PERSON_NAME] kajal [PERSON_NAME] [PERSON_NA…" at bounding box center [228, 103] width 52 height 8
select select "68622"
click at [202, 99] on select "Select [PERSON_NAME] [PERSON_NAME] [PERSON_NAME] kajal [PERSON_NAME] [PERSON_NA…" at bounding box center [228, 103] width 52 height 8
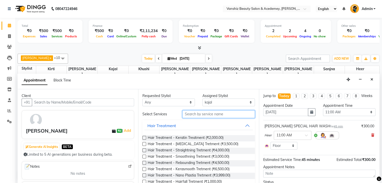
click at [223, 111] on input "text" at bounding box center [218, 114] width 72 height 8
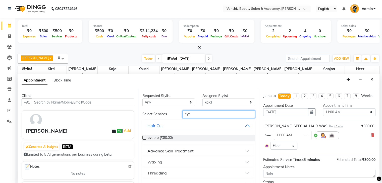
type input "eye"
click at [145, 137] on label at bounding box center [144, 138] width 4 height 4
click at [145, 137] on input "checkbox" at bounding box center [143, 138] width 3 height 3
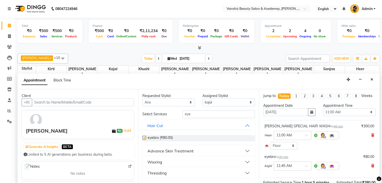
checkbox input "false"
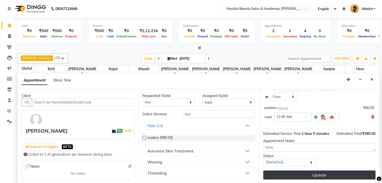
click at [323, 173] on button "Update" at bounding box center [319, 175] width 112 height 9
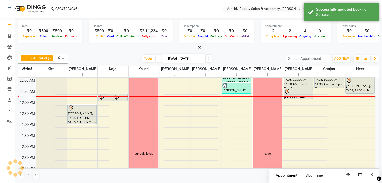
scroll to position [0, 0]
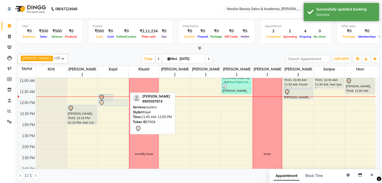
drag, startPoint x: 124, startPoint y: 89, endPoint x: 124, endPoint y: 94, distance: 4.3
click at [124, 94] on div "[PERSON_NAME], TK03, 11:45 AM-12:05 PM, eyebro [PERSON_NAME], TK04, 11:45 AM-12…" at bounding box center [113, 155] width 31 height 287
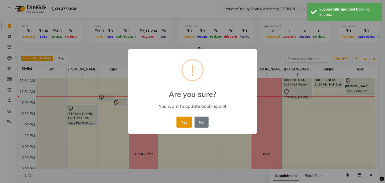
click at [182, 123] on button "Yes" at bounding box center [184, 122] width 15 height 11
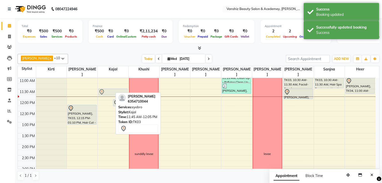
drag, startPoint x: 109, startPoint y: 89, endPoint x: 107, endPoint y: 84, distance: 6.1
click at [107, 84] on div "[PERSON_NAME], TK03, 11:45 AM-12:05 PM, eyebro [PERSON_NAME], TK04, 12:00 PM-12…" at bounding box center [113, 155] width 31 height 287
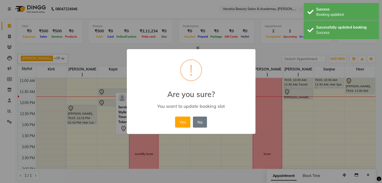
scroll to position [66, 0]
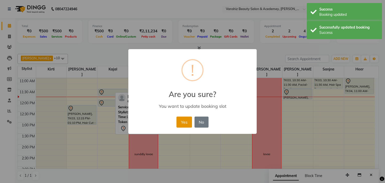
click at [184, 120] on button "Yes" at bounding box center [184, 122] width 15 height 11
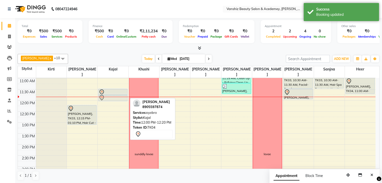
drag, startPoint x: 105, startPoint y: 96, endPoint x: 104, endPoint y: 94, distance: 2.8
click at [104, 94] on div "[PERSON_NAME], TK03, 11:30 AM-11:50 AM, eyebro [PERSON_NAME], TK04, 12:00 PM-12…" at bounding box center [113, 155] width 31 height 287
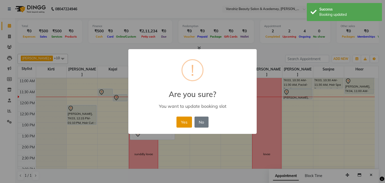
click at [186, 119] on button "Yes" at bounding box center [184, 122] width 15 height 11
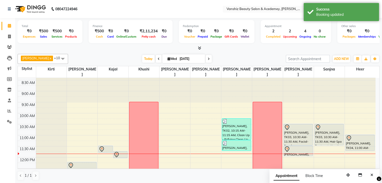
scroll to position [2, 0]
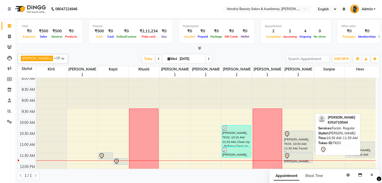
click at [301, 135] on div "[PERSON_NAME], TK03, 10:30 AM-11:30 AM, Facial- Regular" at bounding box center [298, 141] width 29 height 21
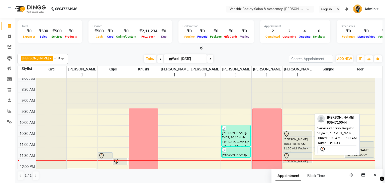
select select "7"
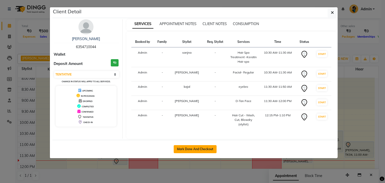
click at [196, 149] on button "Mark Done And Checkout" at bounding box center [195, 149] width 43 height 8
select select "service"
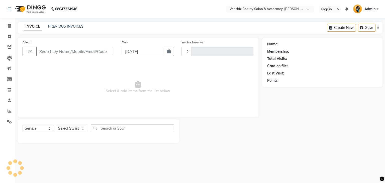
type input "1297"
select select "5403"
type input "6354710044"
select select "68622"
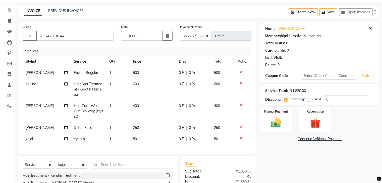
scroll to position [16, 0]
click at [133, 138] on span "80" at bounding box center [135, 138] width 4 height 5
select select "68622"
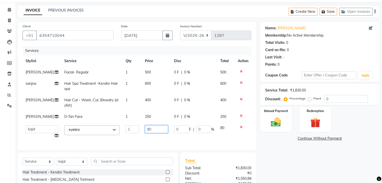
click at [146, 133] on input "80" at bounding box center [156, 129] width 23 height 8
type input "8"
type input "90"
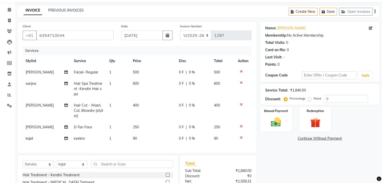
click at [147, 107] on td "400" at bounding box center [153, 111] width 46 height 22
select select "86122"
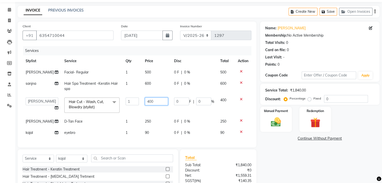
click at [150, 105] on input "400" at bounding box center [156, 102] width 23 height 8
type input "4"
type input "150"
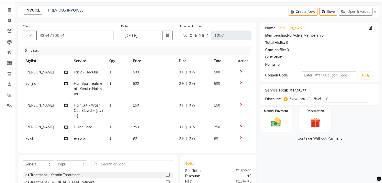
click at [142, 89] on td "600" at bounding box center [153, 89] width 46 height 22
select select "88224"
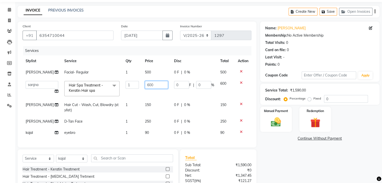
click at [156, 89] on input "600" at bounding box center [156, 85] width 23 height 8
type input "6"
type input "300"
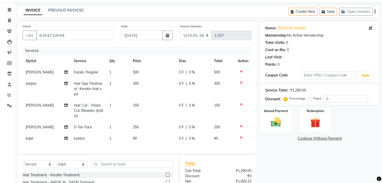
click at [143, 72] on td "500" at bounding box center [153, 72] width 46 height 11
select select "87766"
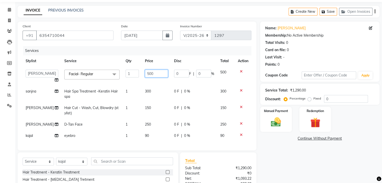
click at [149, 73] on input "500" at bounding box center [156, 74] width 23 height 8
type input "5"
type input "3"
type input "250"
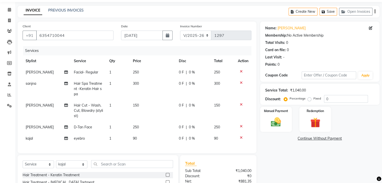
click at [157, 97] on td "300" at bounding box center [153, 89] width 46 height 22
select select "88224"
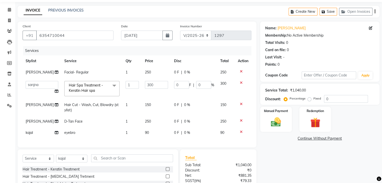
scroll to position [78, 0]
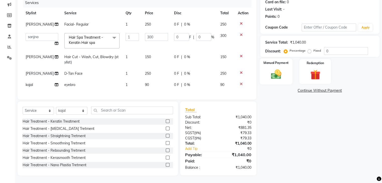
click at [275, 69] on img at bounding box center [275, 75] width 17 height 12
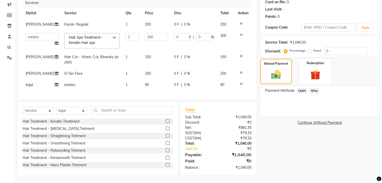
click at [300, 88] on span "CASH" at bounding box center [301, 91] width 11 height 6
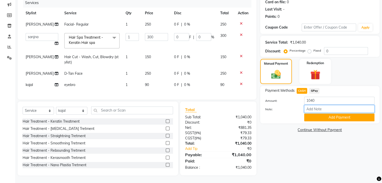
click at [315, 105] on input "Note:" at bounding box center [339, 109] width 70 height 8
type input "cash"
click at [363, 108] on div "Payment Methods CASH GPay Amount: 1040 Note: cash Add Payment" at bounding box center [319, 104] width 119 height 37
click at [363, 114] on button "Add Payment" at bounding box center [339, 118] width 70 height 8
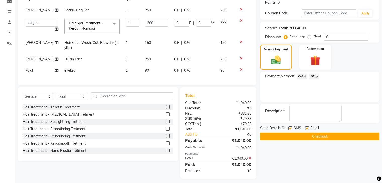
click at [304, 127] on div "SMS" at bounding box center [296, 128] width 17 height 6
click at [305, 127] on label at bounding box center [307, 128] width 4 height 4
click at [305, 127] on input "checkbox" at bounding box center [306, 128] width 3 height 3
checkbox input "false"
click at [289, 127] on label at bounding box center [290, 128] width 4 height 4
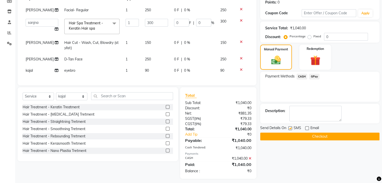
click at [289, 127] on input "checkbox" at bounding box center [289, 128] width 3 height 3
checkbox input "false"
click at [293, 133] on button "Checkout" at bounding box center [319, 137] width 119 height 8
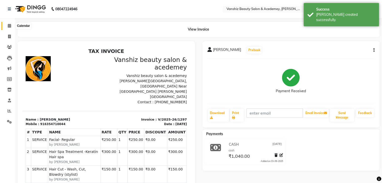
click at [8, 27] on icon at bounding box center [9, 26] width 3 height 4
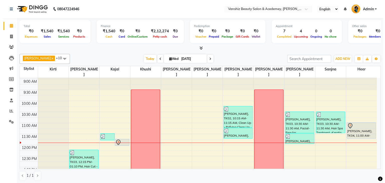
scroll to position [21, 0]
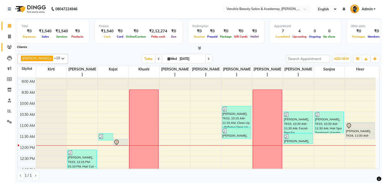
click at [10, 46] on icon at bounding box center [9, 47] width 5 height 4
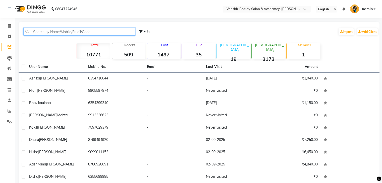
click at [69, 32] on input "text" at bounding box center [79, 32] width 112 height 8
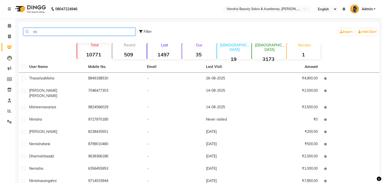
type input "m"
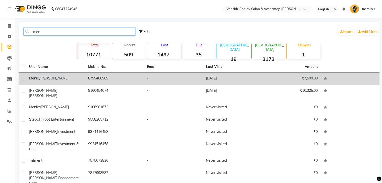
type input "men"
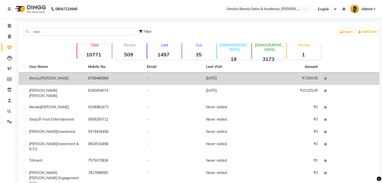
click at [230, 79] on td "[DATE]" at bounding box center [232, 79] width 59 height 12
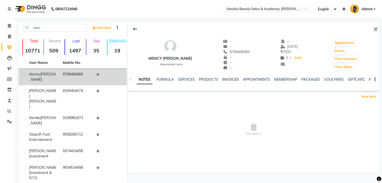
click at [230, 79] on link "INVOICES" at bounding box center [230, 79] width 17 height 5
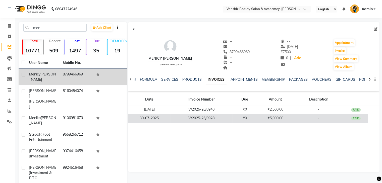
click at [232, 119] on td "₹0" at bounding box center [244, 118] width 25 height 9
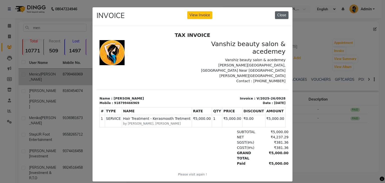
click at [278, 17] on button "Close" at bounding box center [282, 15] width 14 height 8
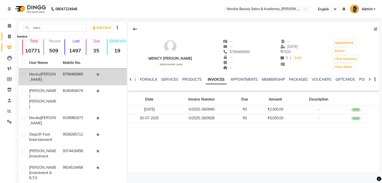
click at [8, 35] on icon at bounding box center [9, 37] width 3 height 4
select select "service"
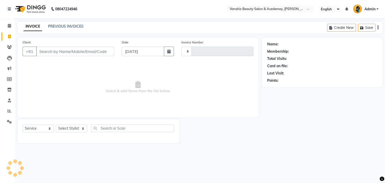
type input "1298"
select select "5403"
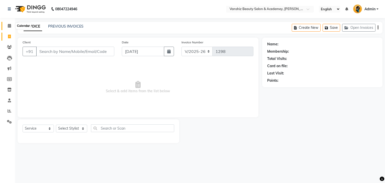
click at [7, 27] on span at bounding box center [9, 26] width 9 height 6
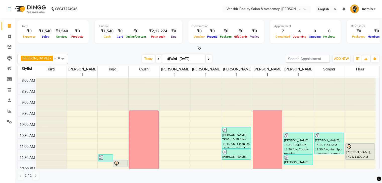
scroll to position [56, 0]
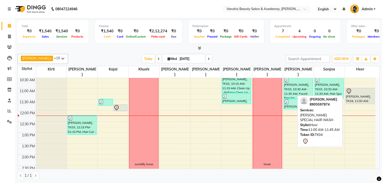
click at [364, 88] on div at bounding box center [360, 91] width 28 height 6
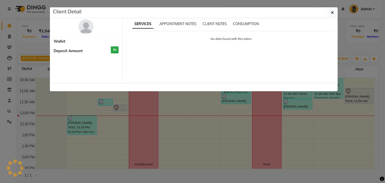
select select "7"
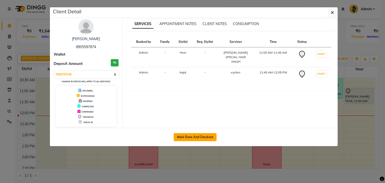
click at [186, 138] on button "Mark Done And Checkout" at bounding box center [195, 137] width 43 height 8
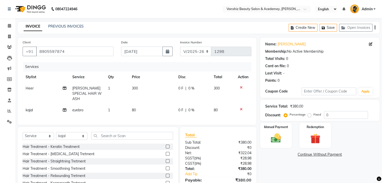
click at [134, 108] on span "80" at bounding box center [134, 110] width 4 height 5
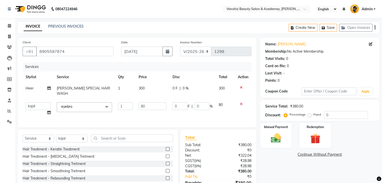
click at [144, 105] on td "80" at bounding box center [153, 108] width 34 height 19
click at [147, 103] on input "80" at bounding box center [153, 106] width 28 height 8
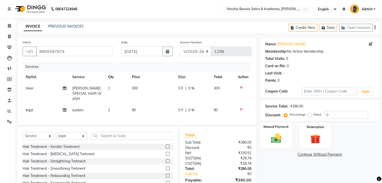
click at [271, 135] on img at bounding box center [275, 139] width 17 height 12
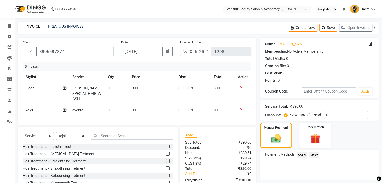
click at [314, 155] on span "GPay" at bounding box center [314, 155] width 10 height 6
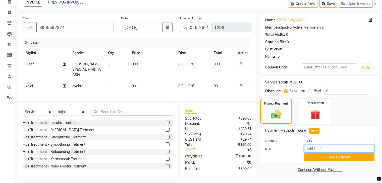
click at [316, 148] on input "Note:" at bounding box center [339, 149] width 70 height 8
click at [341, 156] on button "Add Payment" at bounding box center [339, 158] width 70 height 8
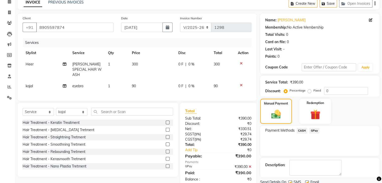
scroll to position [43, 0]
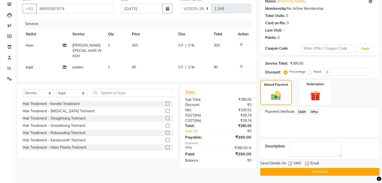
click at [307, 164] on label at bounding box center [307, 164] width 4 height 4
click at [307, 164] on input "checkbox" at bounding box center [306, 163] width 3 height 3
click at [288, 164] on label at bounding box center [290, 164] width 4 height 4
click at [288, 164] on input "checkbox" at bounding box center [289, 163] width 3 height 3
click at [299, 171] on button "Checkout" at bounding box center [319, 172] width 119 height 8
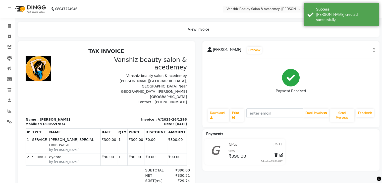
click at [11, 7] on link at bounding box center [10, 9] width 5 height 14
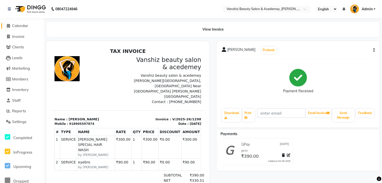
click at [29, 27] on link "Calendar" at bounding box center [21, 26] width 41 height 6
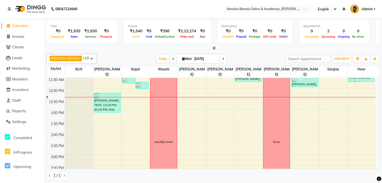
scroll to position [33, 0]
